Goal: Information Seeking & Learning: Learn about a topic

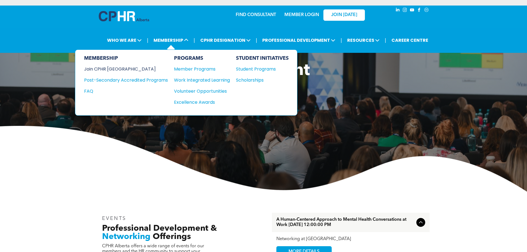
click at [113, 67] on div "Join CPHR [GEOGRAPHIC_DATA]" at bounding box center [122, 69] width 76 height 7
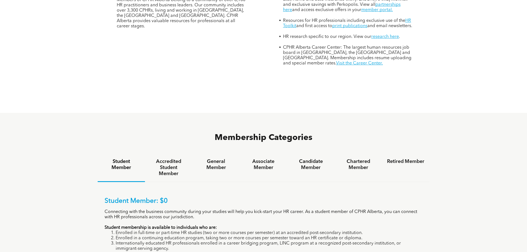
scroll to position [360, 0]
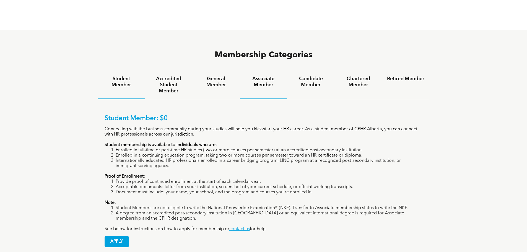
click at [267, 76] on h4 "Associate Member" at bounding box center [263, 82] width 37 height 12
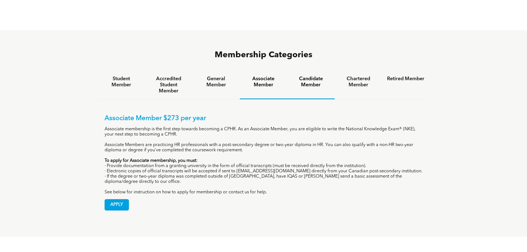
click at [316, 76] on h4 "Candidate Member" at bounding box center [310, 82] width 37 height 12
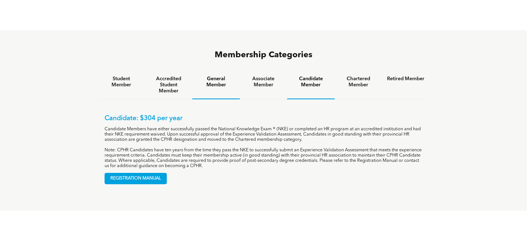
click at [206, 71] on div "General Member" at bounding box center [215, 85] width 47 height 28
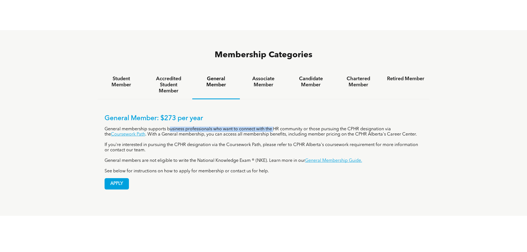
drag, startPoint x: 171, startPoint y: 106, endPoint x: 274, endPoint y: 105, distance: 102.9
click at [274, 127] on p "General membership supports business professionals who want to connect with the…" at bounding box center [264, 132] width 318 height 11
click at [273, 127] on p "General membership supports business professionals who want to connect with the…" at bounding box center [264, 132] width 318 height 11
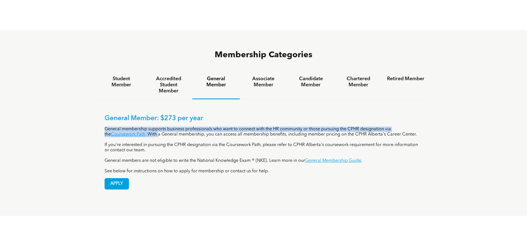
drag, startPoint x: 152, startPoint y: 111, endPoint x: 210, endPoint y: 119, distance: 58.9
click at [210, 119] on div "General Member: $273 per year General membership supports business professional…" at bounding box center [264, 144] width 318 height 59
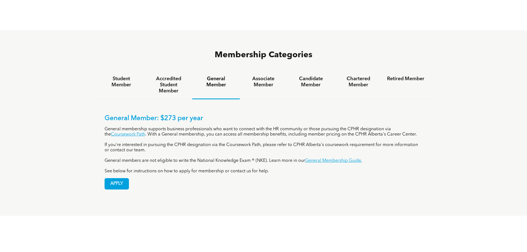
click at [180, 142] on p "If you're interested in pursuing the CPHR designation via the Coursework Path, …" at bounding box center [264, 147] width 318 height 11
drag, startPoint x: 154, startPoint y: 123, endPoint x: 255, endPoint y: 127, distance: 101.3
click at [255, 142] on p "If you're interested in pursuing the CPHR designation via the Coursework Path, …" at bounding box center [264, 147] width 318 height 11
click at [192, 158] on p "General members are not eligible to write the National Knowledge Exam ® (NKE). …" at bounding box center [264, 160] width 318 height 5
drag, startPoint x: 163, startPoint y: 139, endPoint x: 190, endPoint y: 138, distance: 27.1
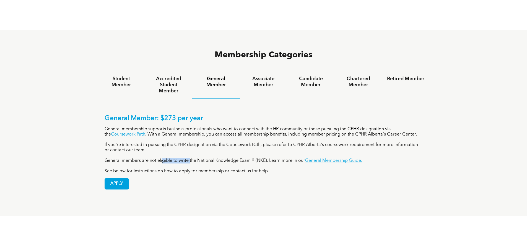
click at [190, 158] on p "General members are not eligible to write the National Knowledge Exam ® (NKE). …" at bounding box center [264, 160] width 318 height 5
click at [219, 158] on p "General members are not eligible to write the National Knowledge Exam ® (NKE). …" at bounding box center [264, 160] width 318 height 5
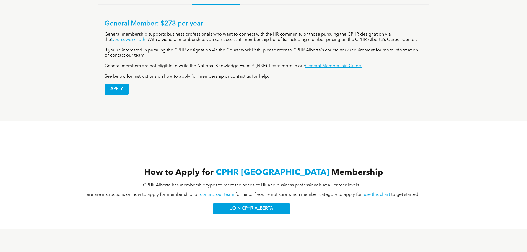
scroll to position [415, 0]
